Goal: Task Accomplishment & Management: Complete application form

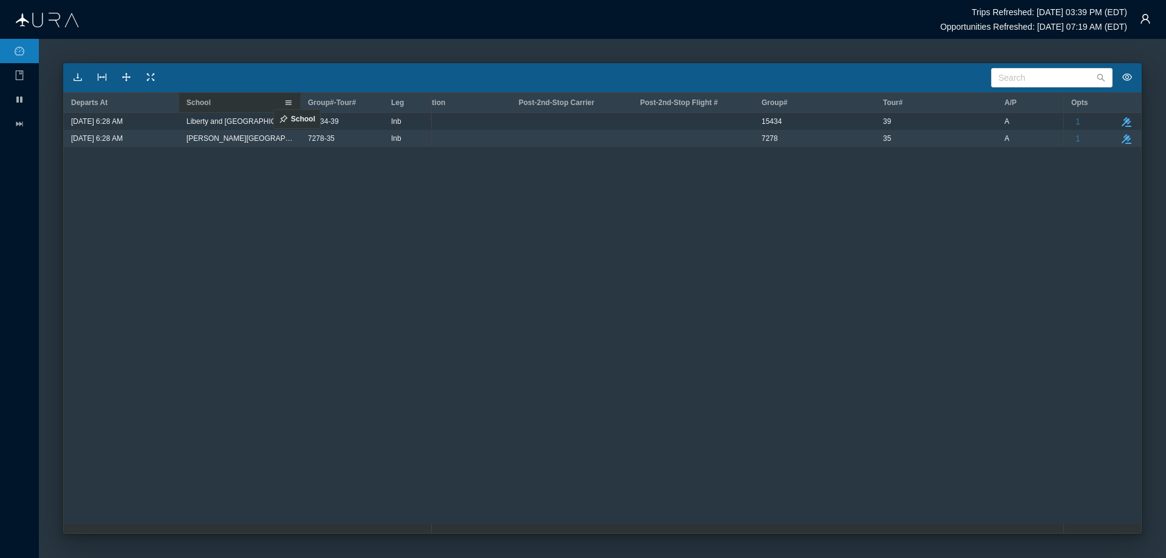
drag, startPoint x: 871, startPoint y: 100, endPoint x: 267, endPoint y: 102, distance: 603.6
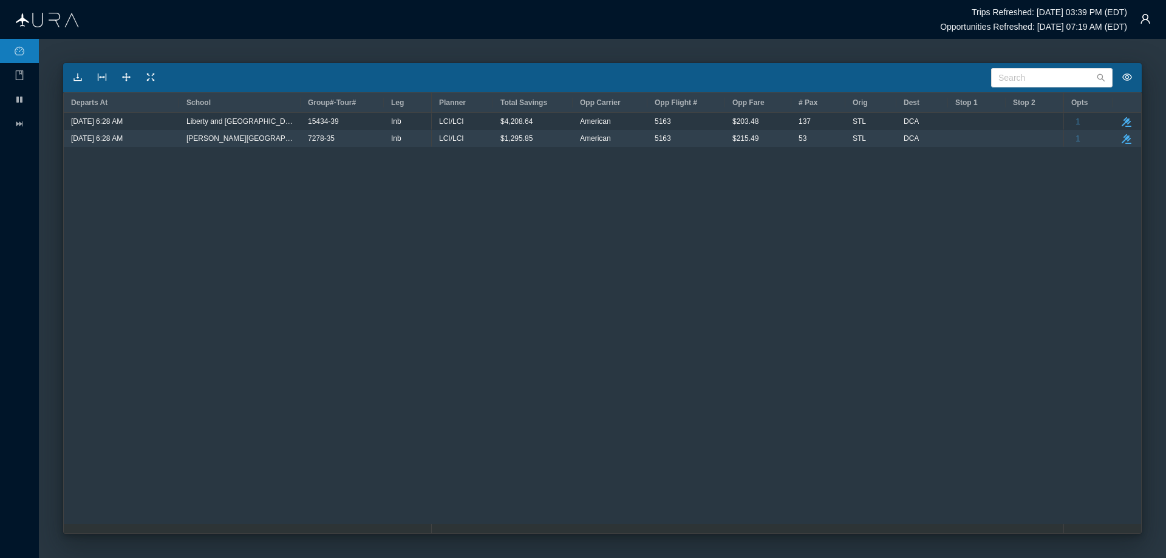
click at [627, 274] on div "LCI/LCI $4,208.64 American 5163 $203.48 [GEOGRAPHIC_DATA] $0.00 $234.20 LCI/LCI…" at bounding box center [748, 323] width 632 height 420
click at [400, 166] on div "[DATE] 6:28 AM 15434-39 Inb Liberty and [GEOGRAPHIC_DATA] [DATE] 6:28 AM 7278-3…" at bounding box center [602, 318] width 1077 height 411
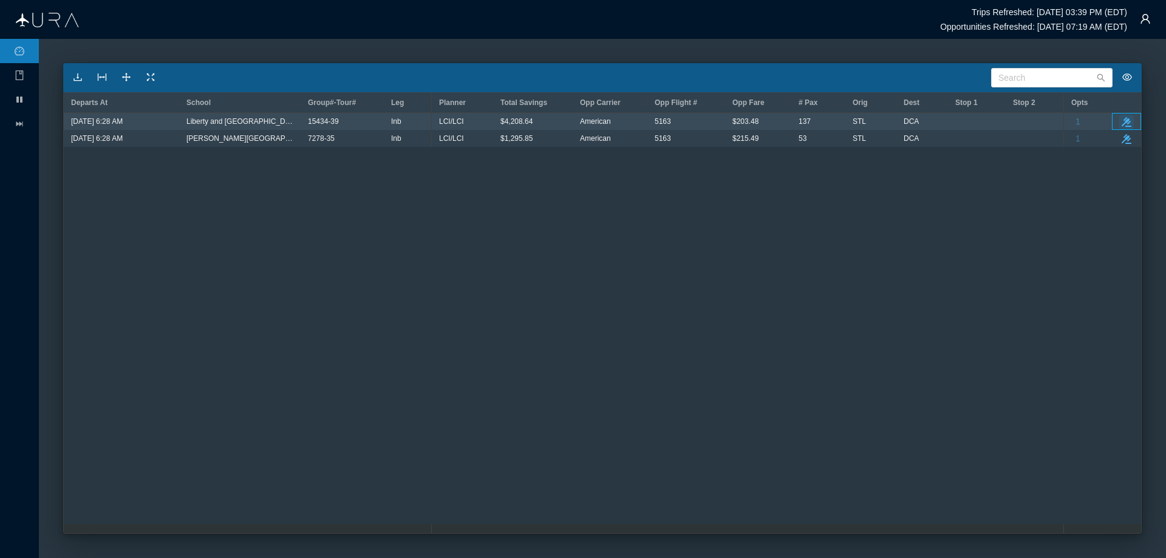
click at [1123, 123] on icon "take-action" at bounding box center [1127, 122] width 10 height 10
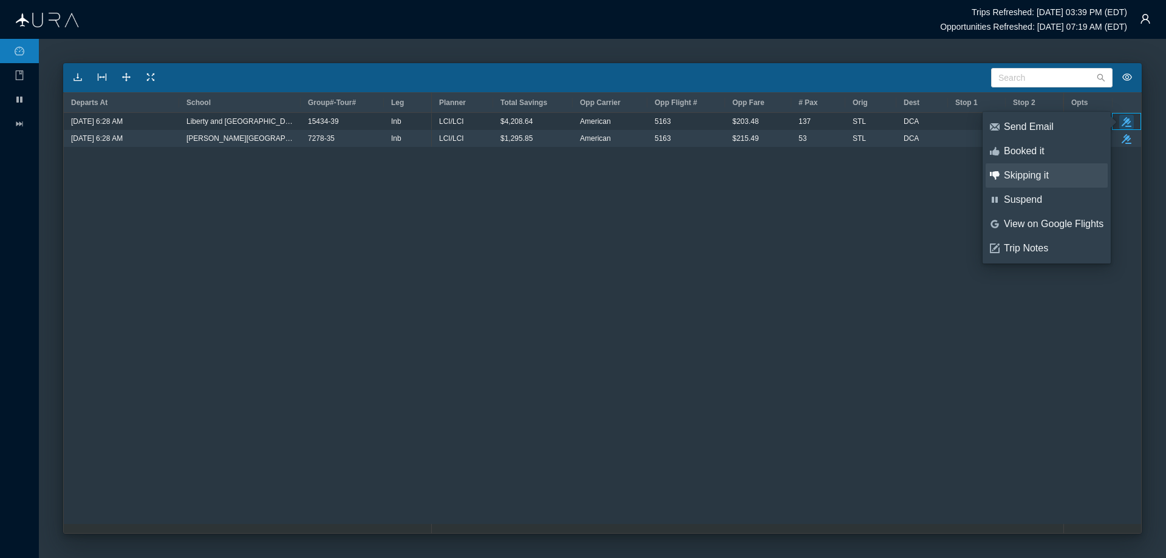
click at [1022, 177] on div "Skipping it" at bounding box center [1054, 175] width 100 height 13
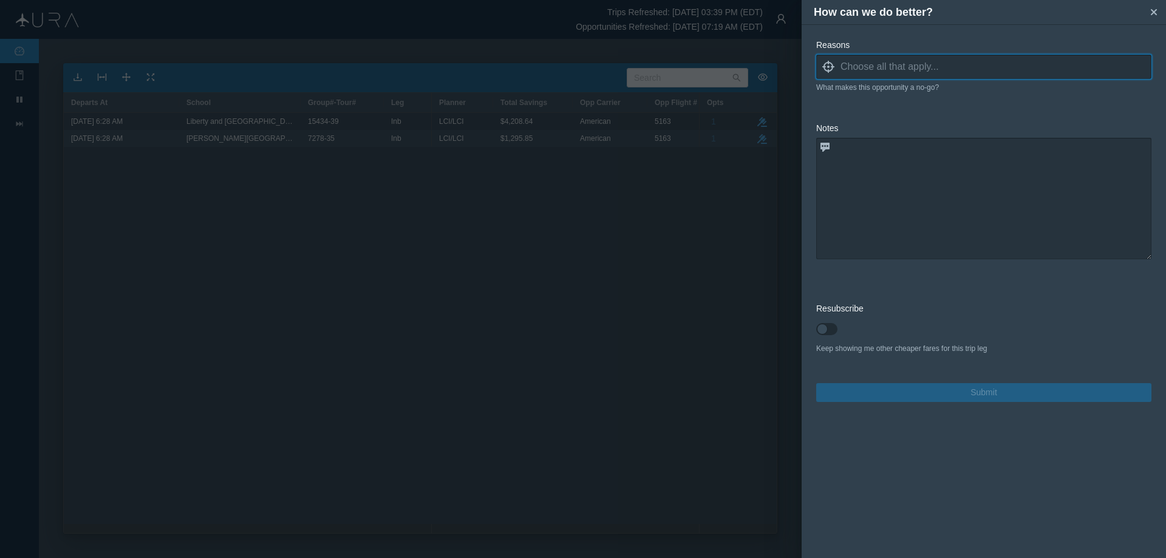
click at [880, 65] on input at bounding box center [995, 67] width 311 height 18
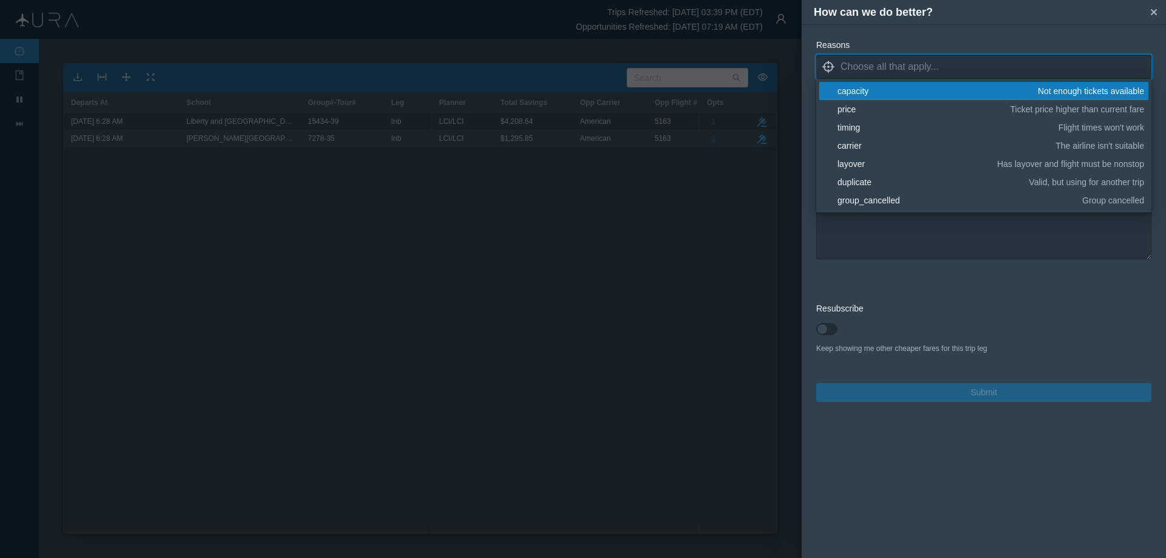
click at [859, 94] on div "capacity" at bounding box center [935, 91] width 196 height 12
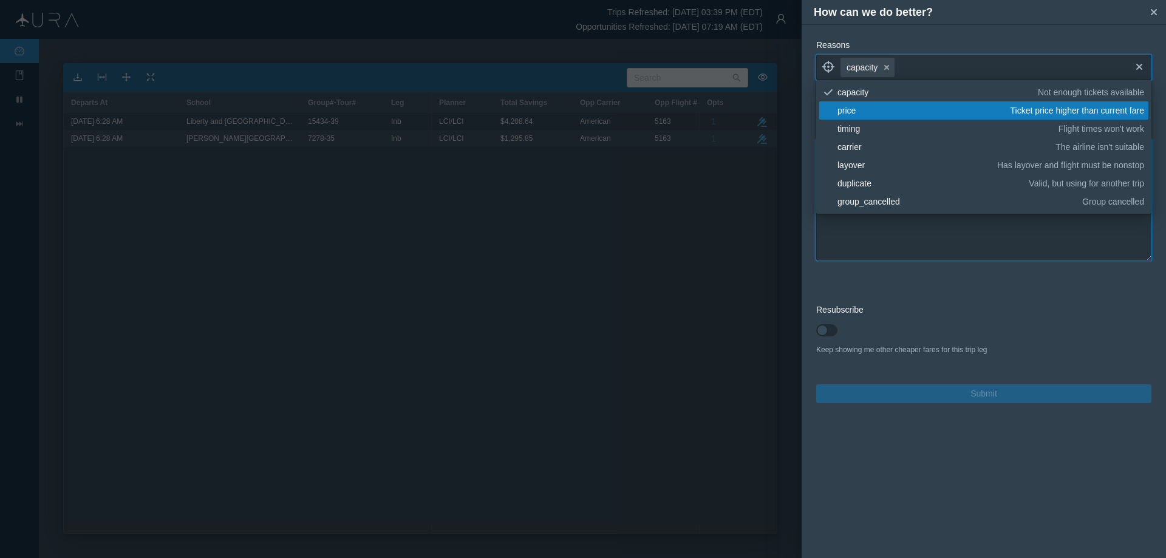
click at [853, 228] on textarea at bounding box center [983, 199] width 335 height 121
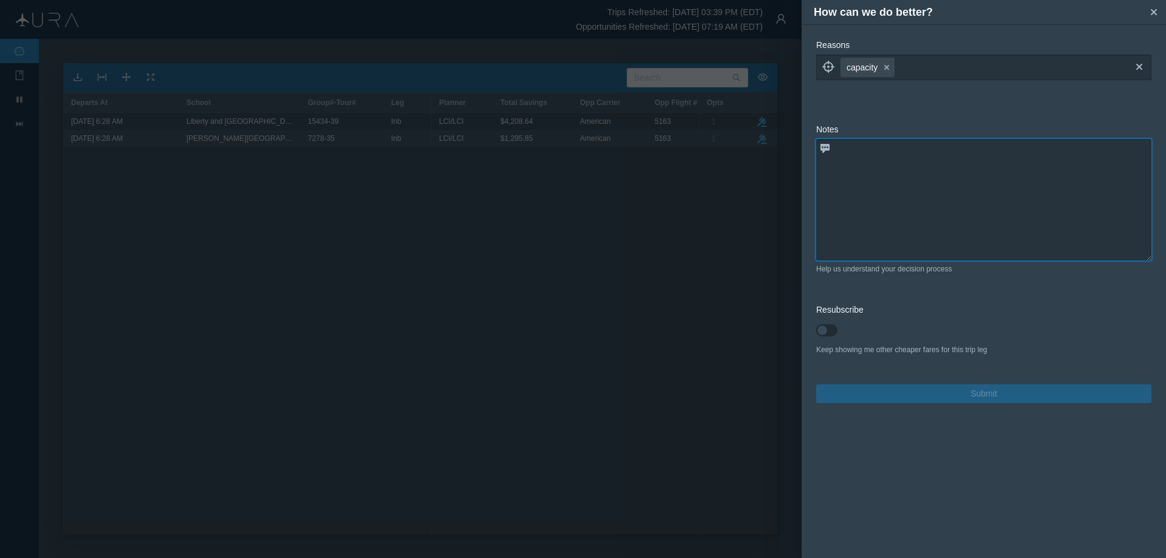
click at [829, 161] on textarea at bounding box center [983, 199] width 335 height 121
type textarea "28 seats available"
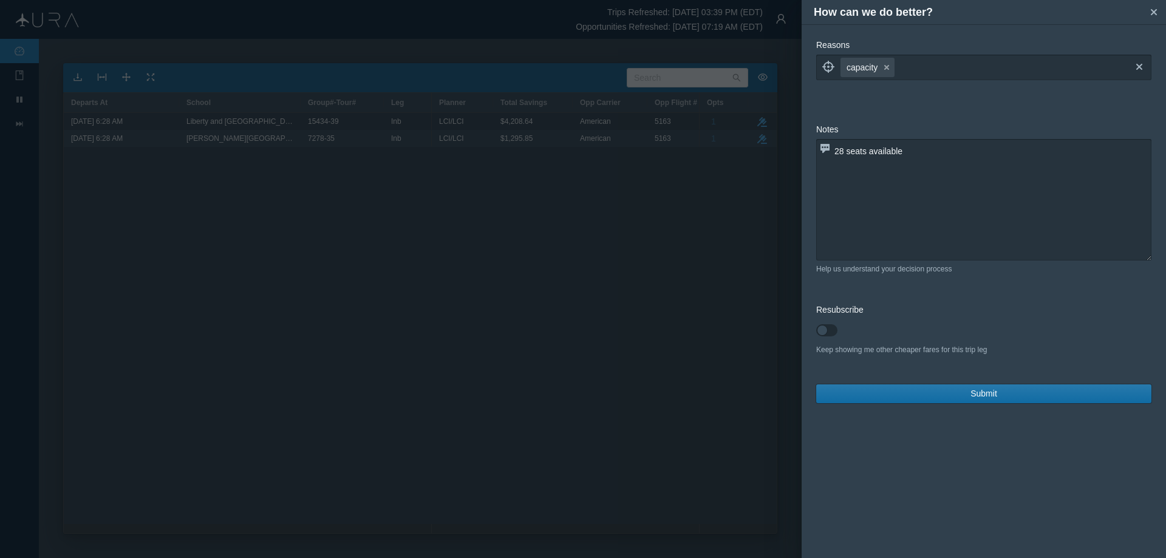
click at [888, 397] on button "Submit" at bounding box center [983, 393] width 335 height 19
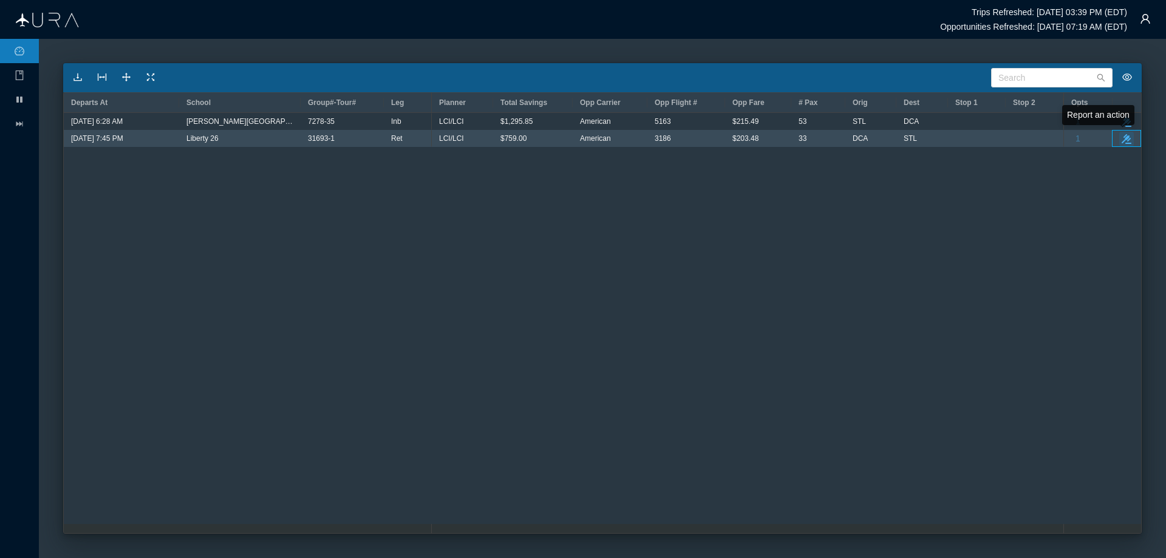
click at [1125, 138] on icon "take-action" at bounding box center [1127, 139] width 10 height 10
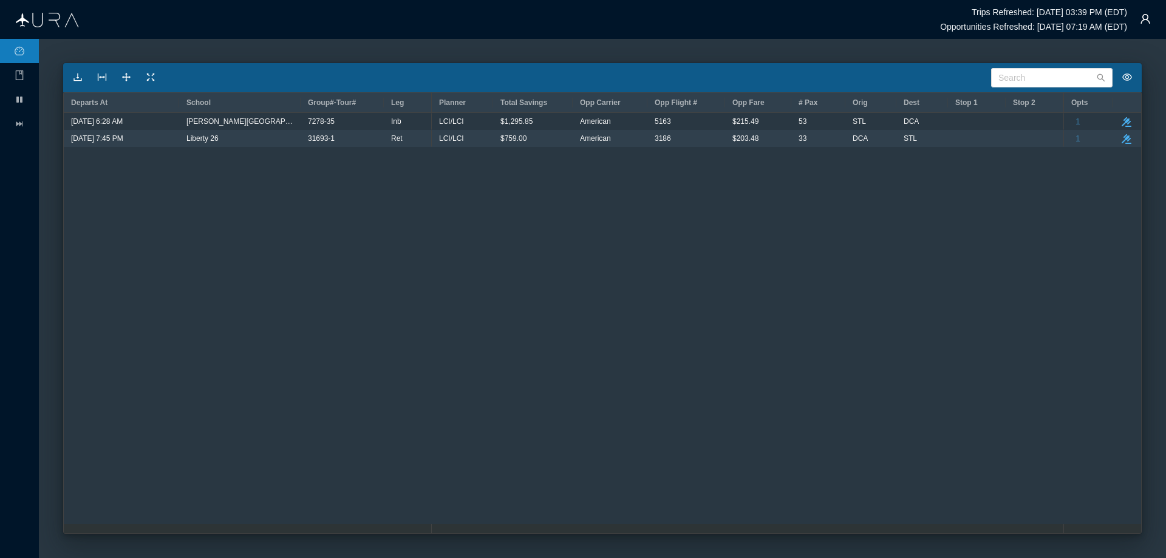
click at [789, 247] on div "LCI/LCI $759.00 American 3186 $203.48 33 DCA STL $0.00 $226.48 STL DCA $0.00 $2…" at bounding box center [748, 323] width 632 height 420
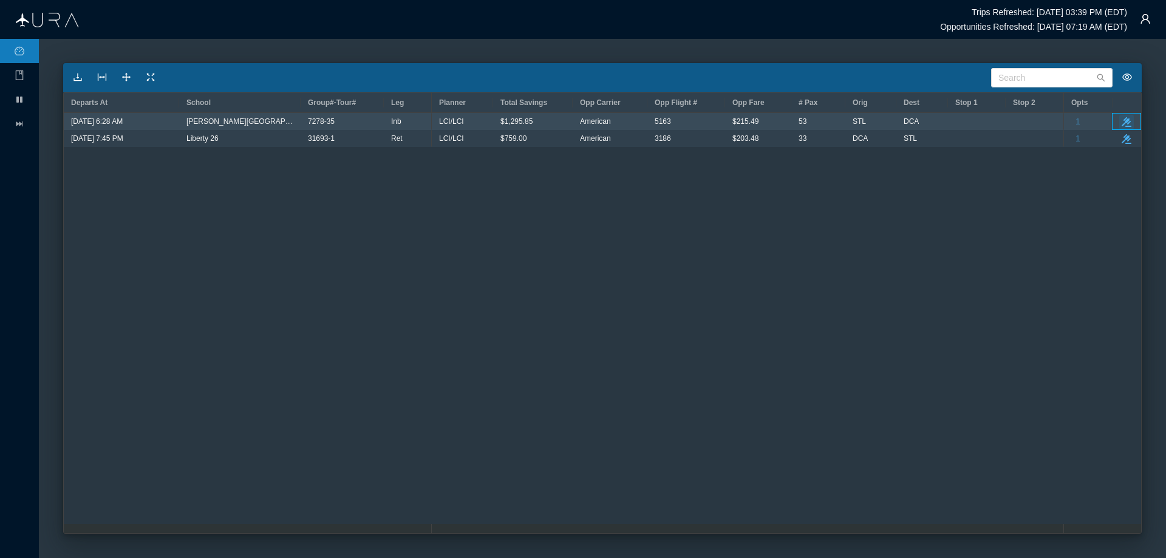
click at [1123, 123] on icon "take-action" at bounding box center [1127, 122] width 10 height 10
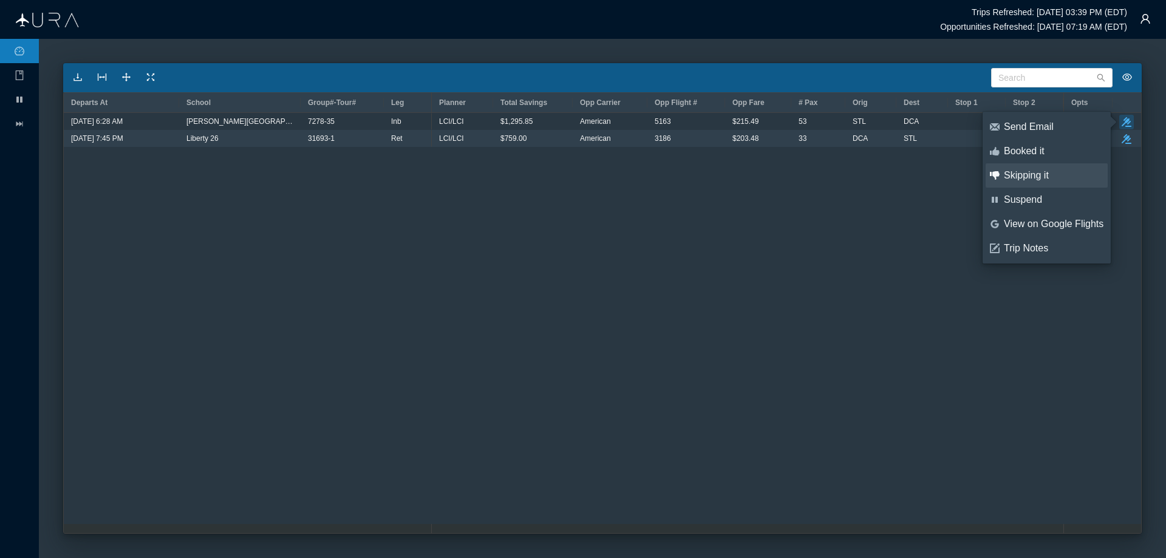
click at [1023, 172] on div "Skipping it" at bounding box center [1054, 175] width 100 height 13
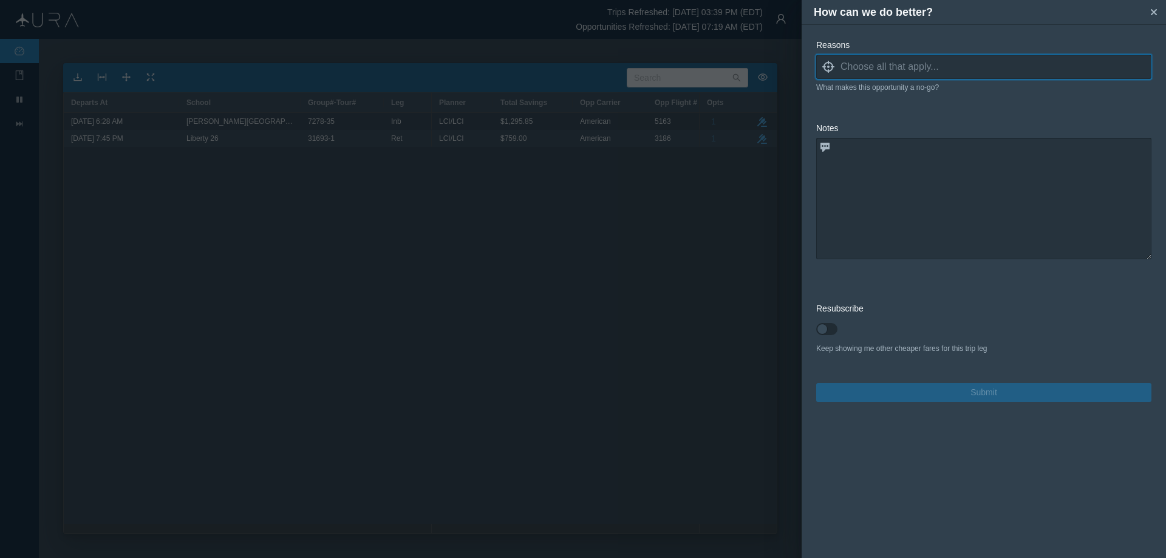
click at [893, 69] on input at bounding box center [995, 67] width 311 height 18
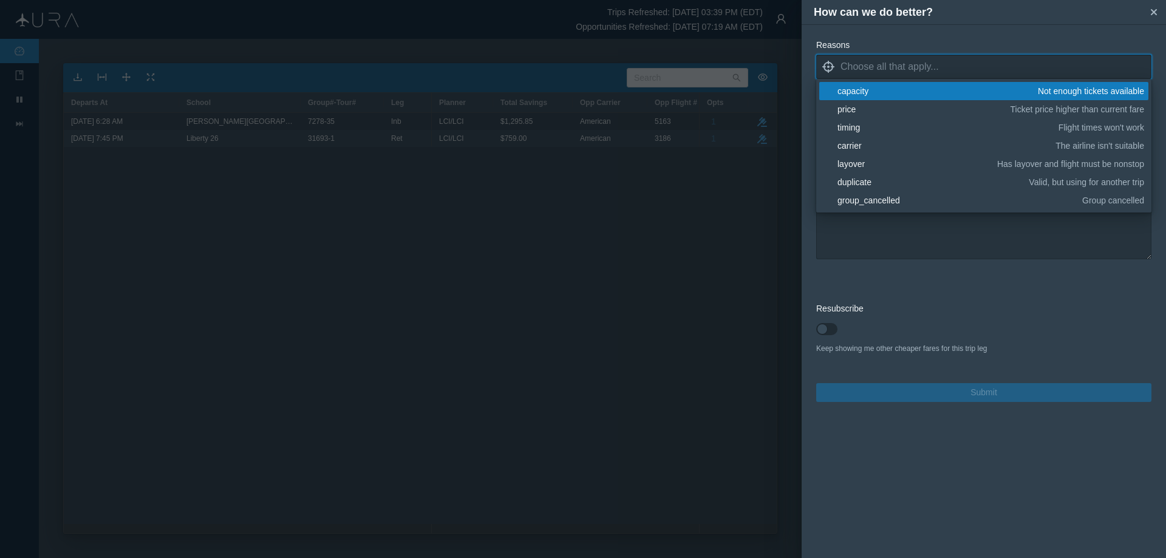
click at [874, 90] on div "capacity" at bounding box center [935, 91] width 196 height 12
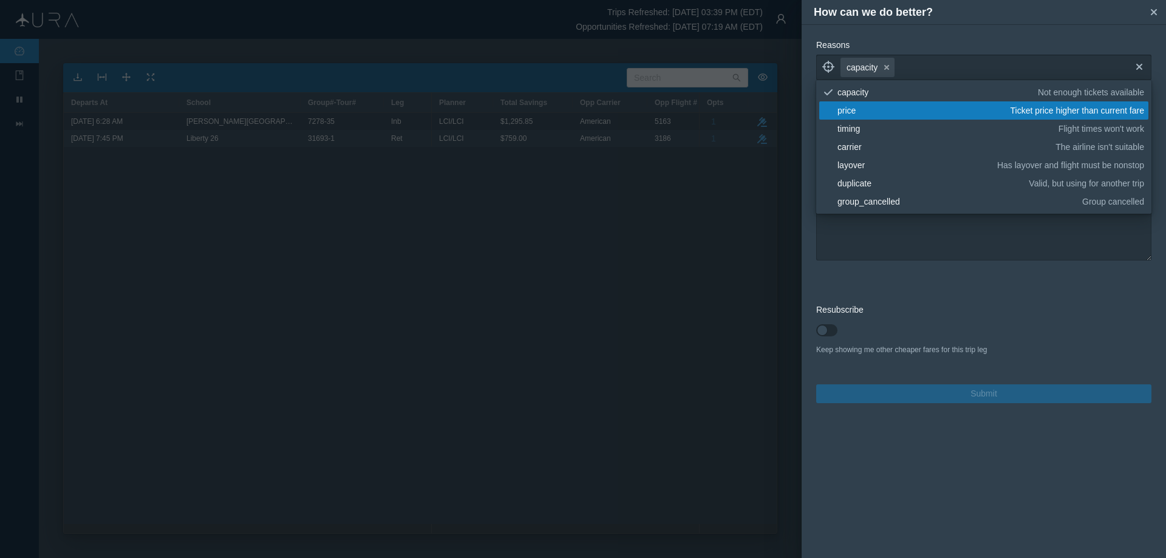
click at [832, 115] on link "blank price Ticket price higher than current fare" at bounding box center [983, 110] width 329 height 18
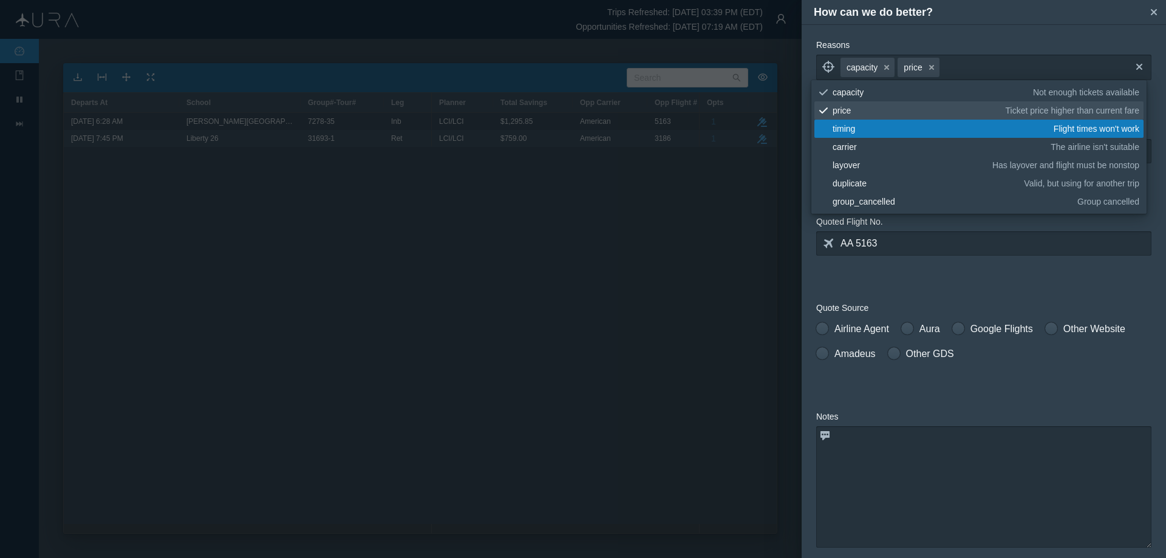
click at [840, 110] on div "price" at bounding box center [917, 110] width 169 height 12
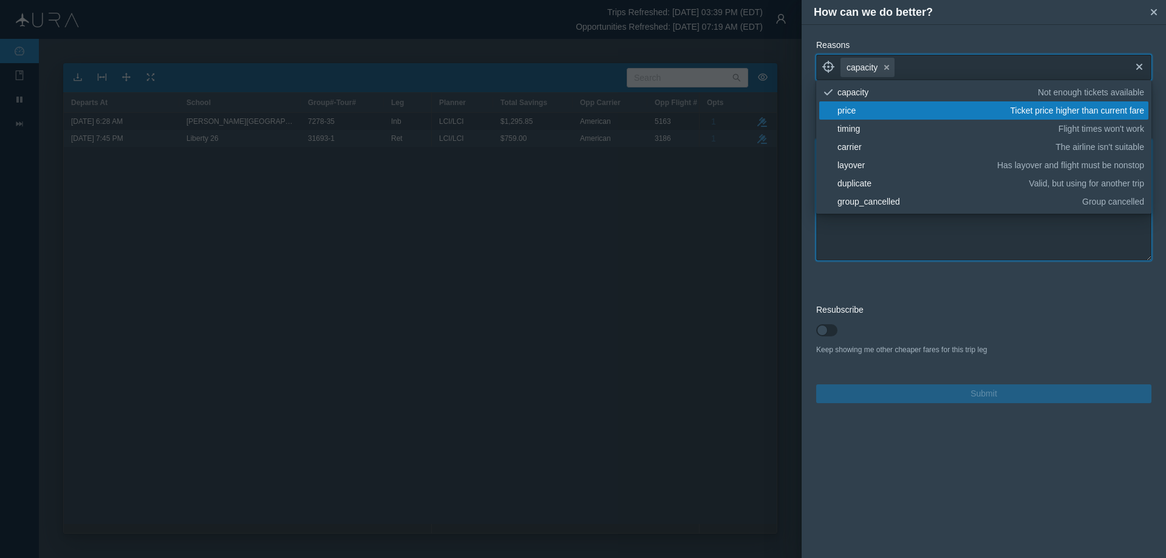
click at [841, 249] on textarea at bounding box center [983, 199] width 335 height 121
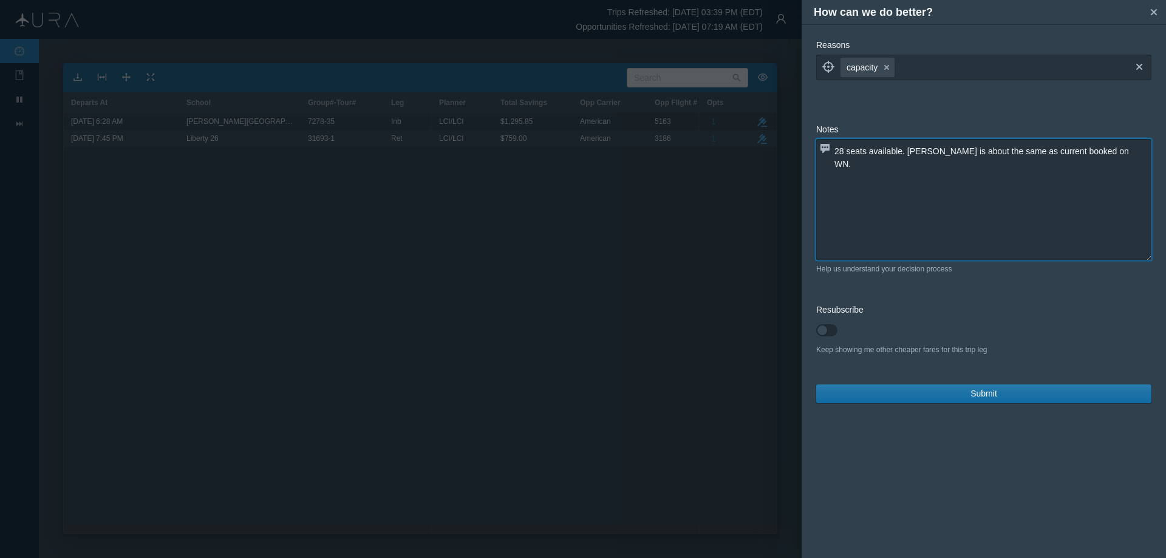
type textarea "28 seats available. [PERSON_NAME] is about the same as current booked on WN."
click at [956, 391] on button "Submit" at bounding box center [983, 393] width 335 height 19
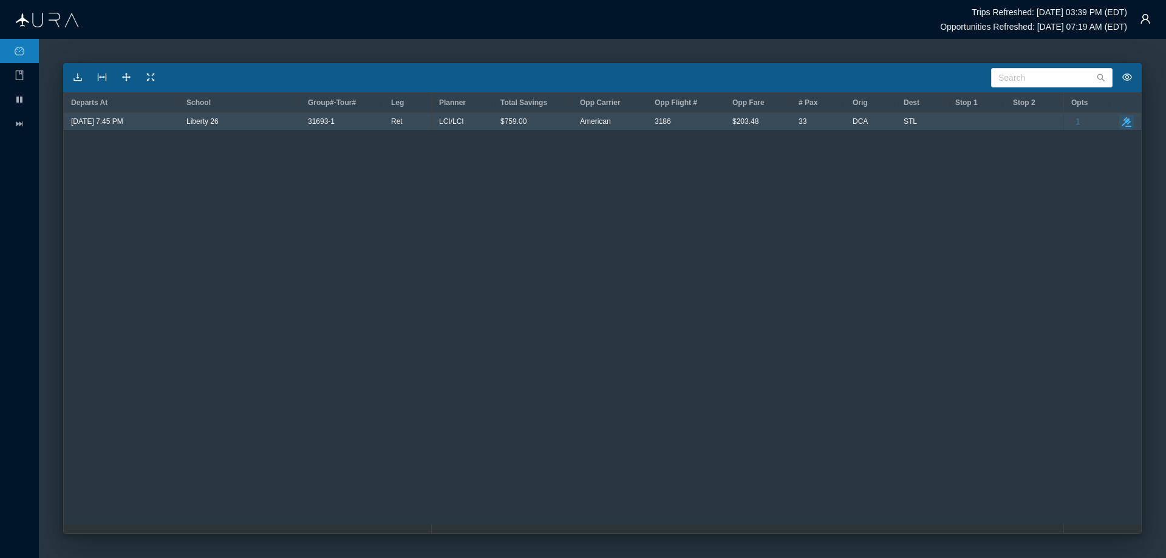
drag, startPoint x: 1130, startPoint y: 121, endPoint x: 1123, endPoint y: 126, distance: 8.6
click at [1129, 121] on icon "take-action" at bounding box center [1127, 122] width 10 height 10
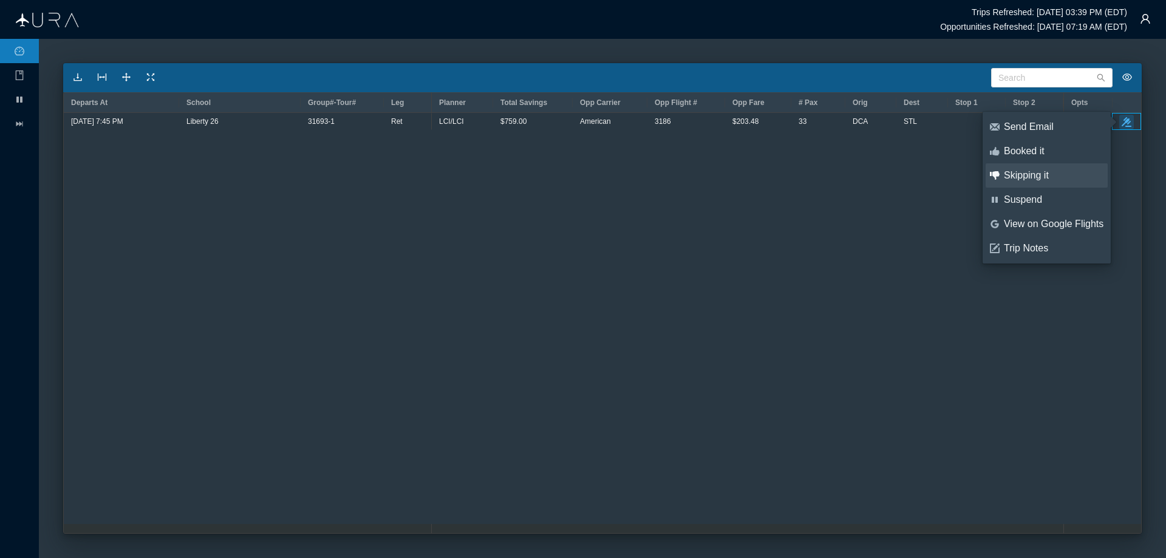
click at [1033, 176] on div "Skipping it" at bounding box center [1054, 175] width 100 height 13
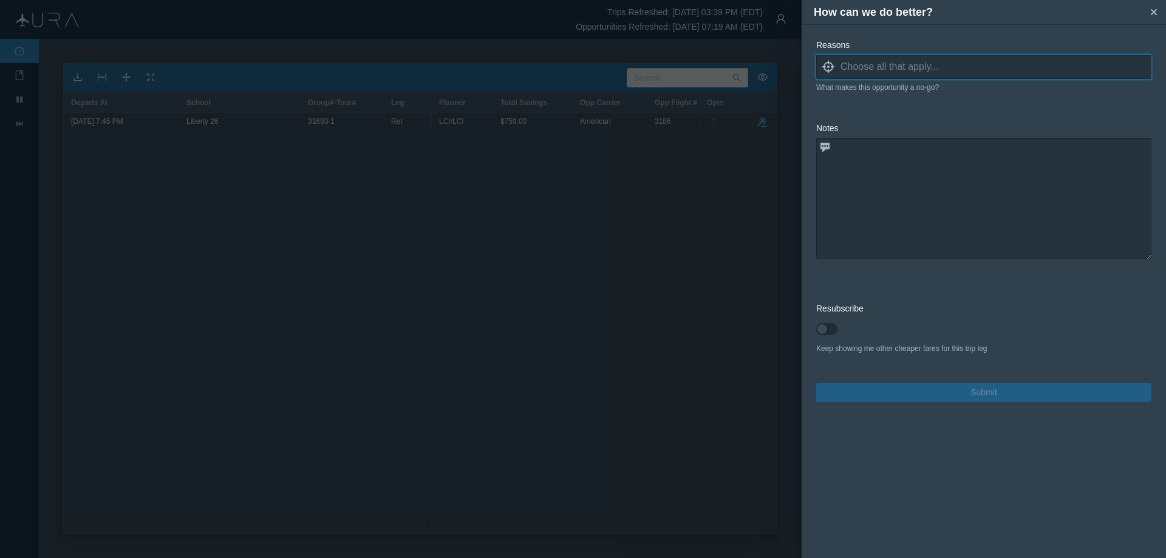
click at [864, 64] on input at bounding box center [995, 67] width 311 height 18
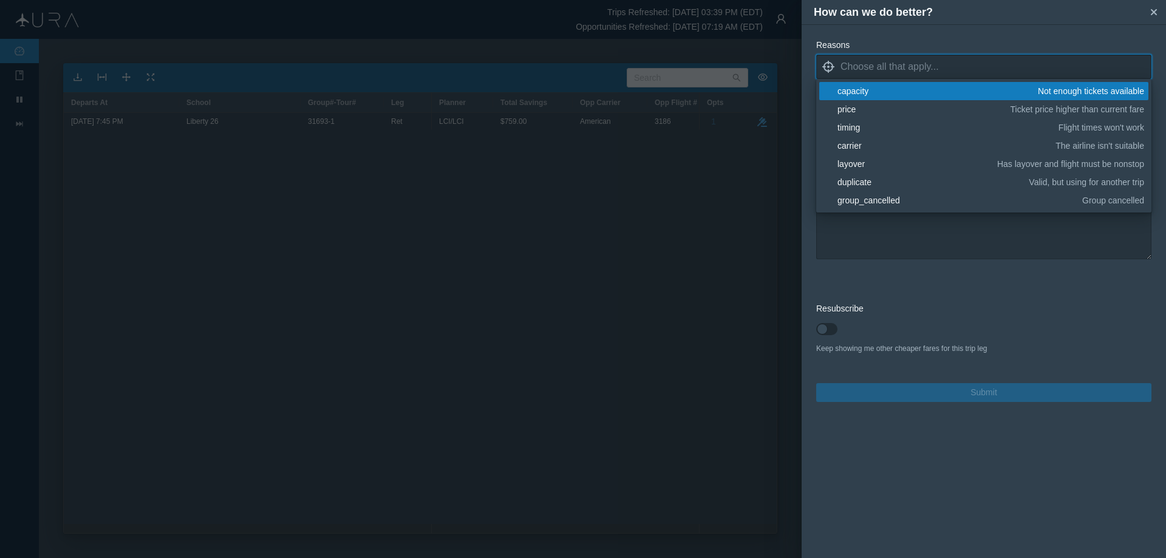
click at [870, 94] on div "capacity" at bounding box center [935, 91] width 196 height 12
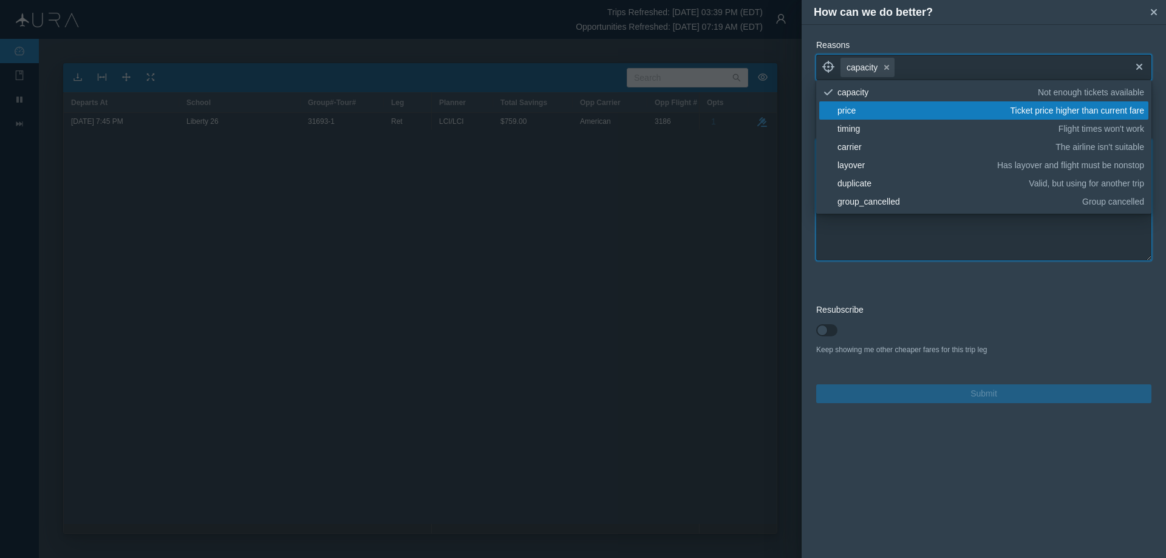
click at [862, 230] on textarea at bounding box center [983, 199] width 335 height 121
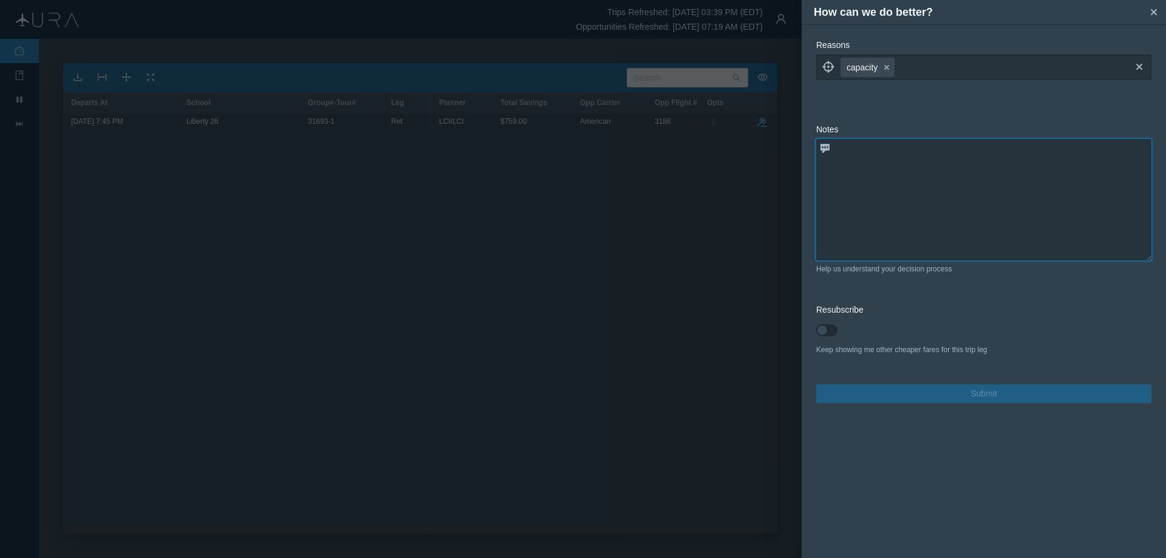
click at [841, 155] on textarea at bounding box center [983, 199] width 335 height 121
type textarea "25 SEATS AVAILABLE"
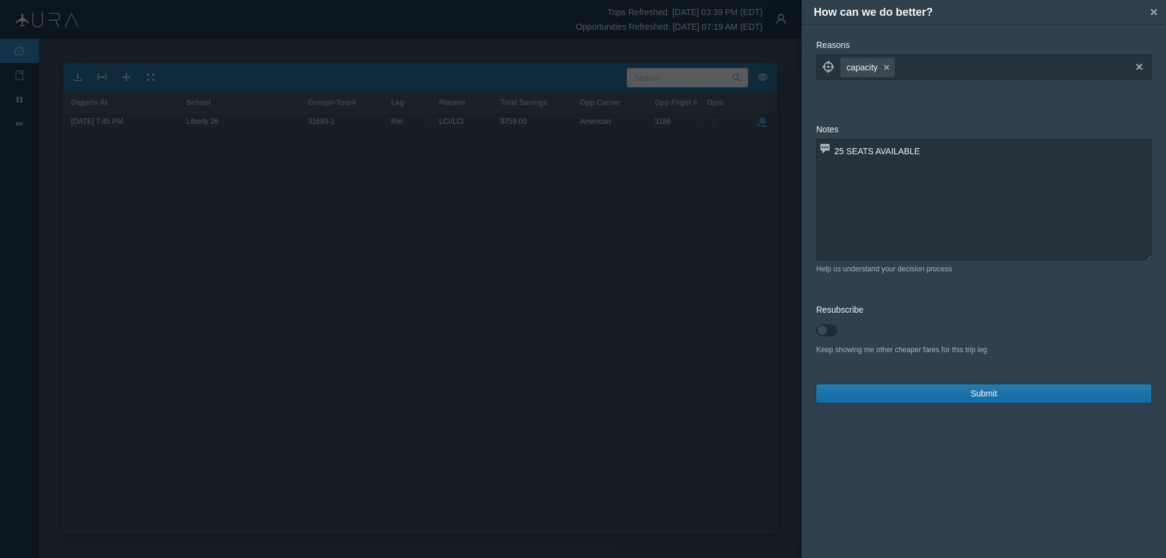
click at [859, 393] on button "Submit" at bounding box center [983, 393] width 335 height 19
